Goal: Obtain resource: Obtain resource

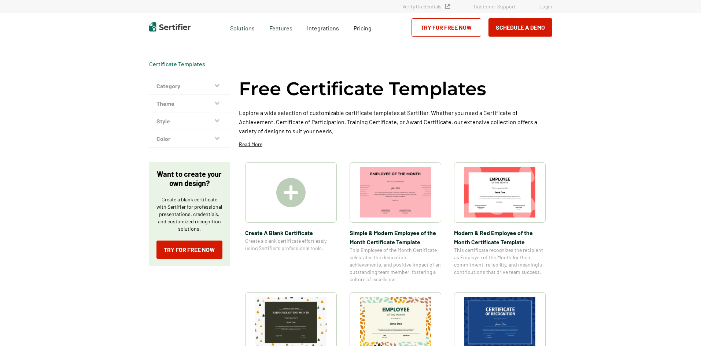
click at [198, 81] on button "Category" at bounding box center [189, 86] width 81 height 18
click at [215, 86] on button "Category" at bounding box center [189, 86] width 81 height 18
click at [219, 82] on button "Category" at bounding box center [189, 86] width 81 height 18
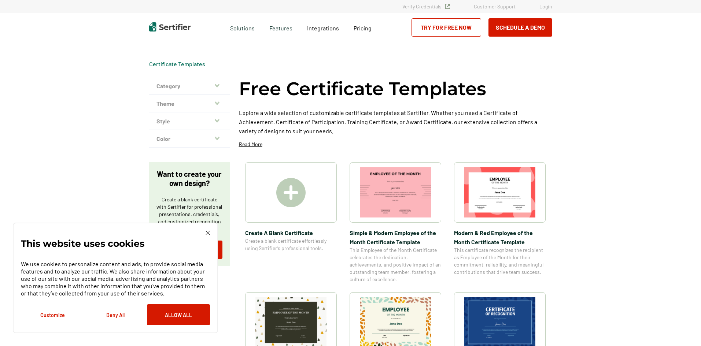
click at [207, 234] on img at bounding box center [208, 233] width 4 height 4
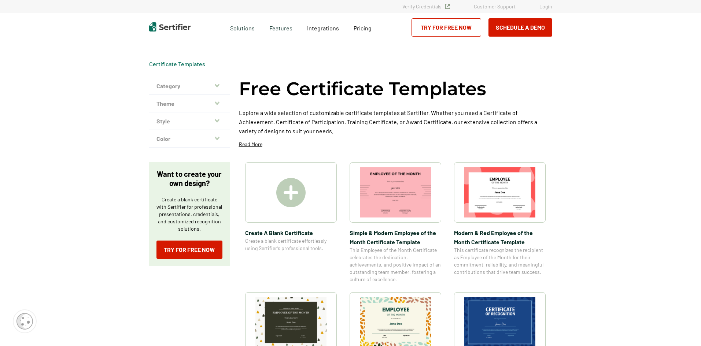
click at [217, 86] on icon "button" at bounding box center [217, 86] width 5 height 6
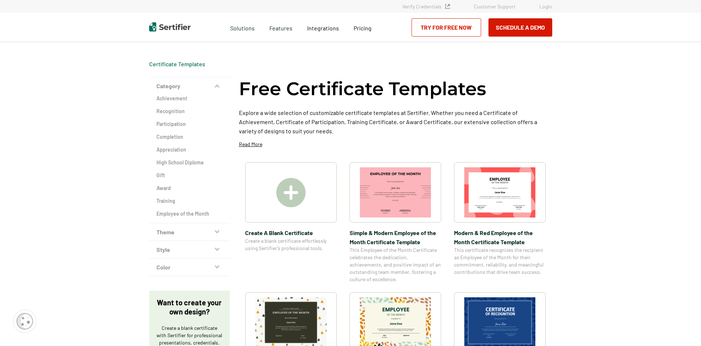
click at [186, 236] on button "Theme" at bounding box center [189, 233] width 81 height 18
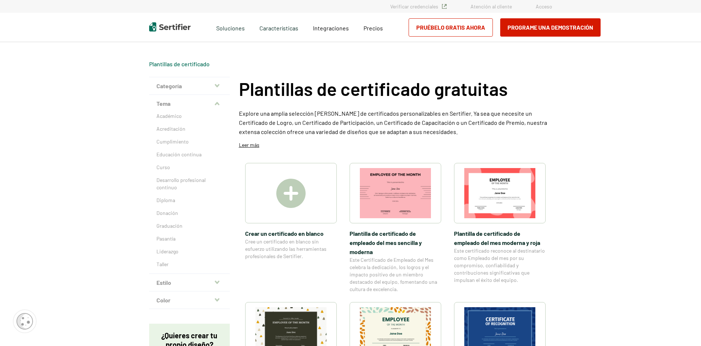
click at [215, 85] on button "Categoría" at bounding box center [189, 86] width 81 height 18
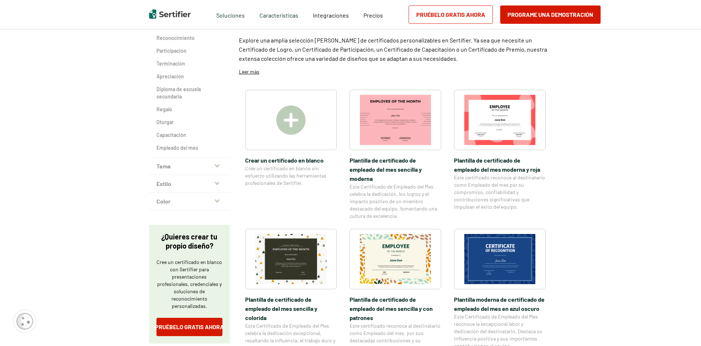
click at [214, 204] on button "Color" at bounding box center [189, 202] width 81 height 18
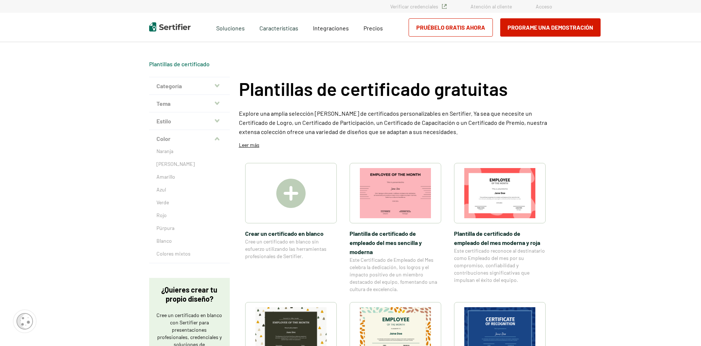
click at [194, 123] on button "Estilo" at bounding box center [189, 122] width 81 height 18
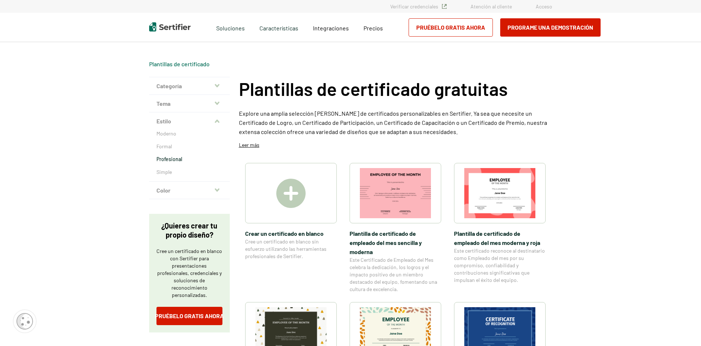
click at [170, 156] on p "Profesional" at bounding box center [189, 159] width 66 height 7
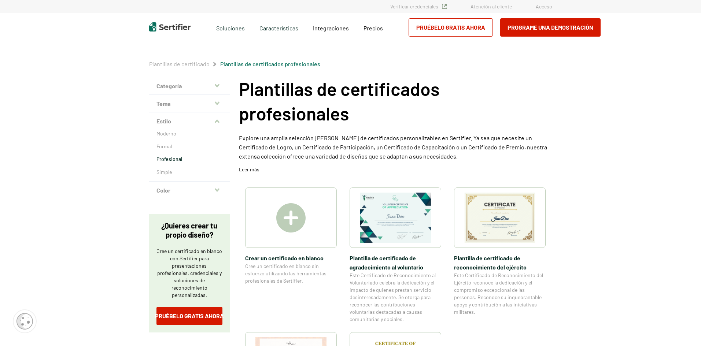
click at [189, 84] on button "Categoría" at bounding box center [189, 86] width 81 height 18
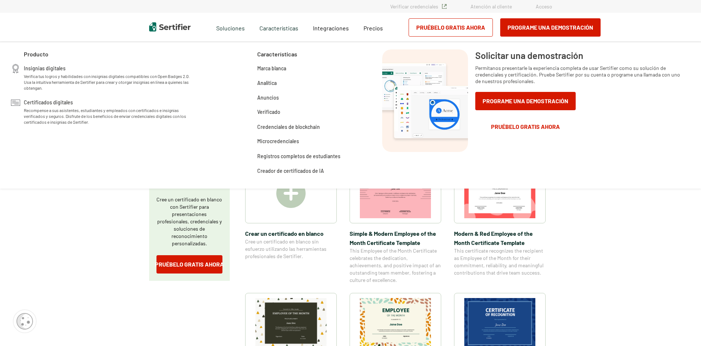
drag, startPoint x: 299, startPoint y: 77, endPoint x: 291, endPoint y: 93, distance: 17.7
